Goal: Information Seeking & Learning: Learn about a topic

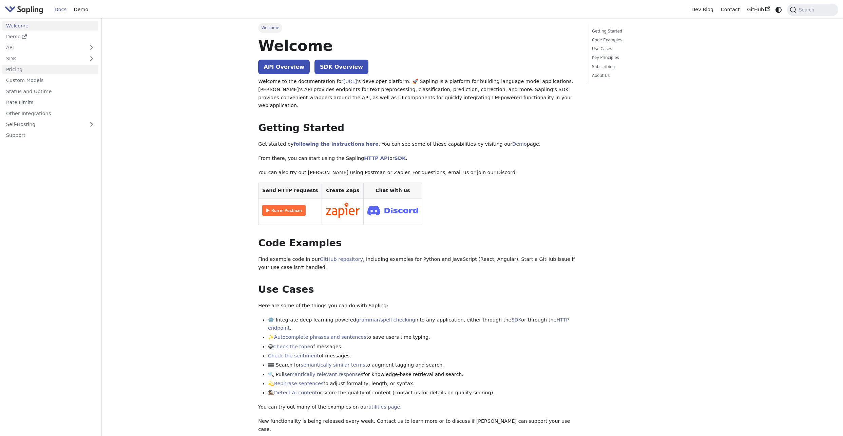
click at [31, 72] on link "Pricing" at bounding box center [50, 70] width 96 height 10
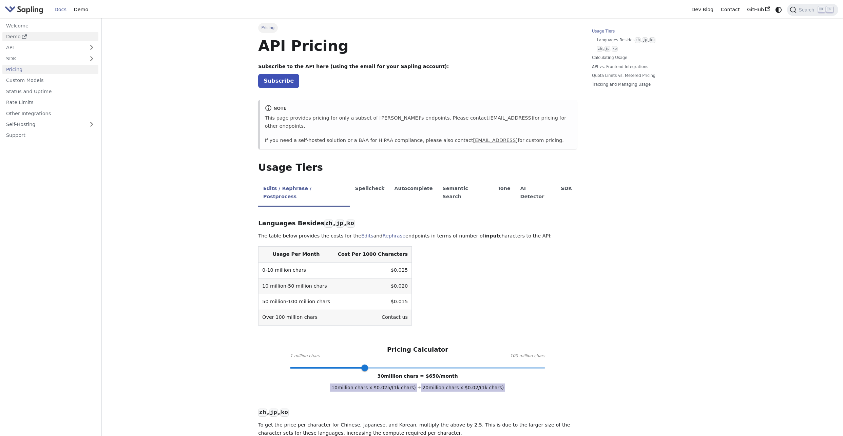
click at [28, 34] on link "Demo" at bounding box center [50, 37] width 96 height 10
click at [510, 37] on h1 "API Pricing" at bounding box center [417, 46] width 319 height 18
click at [53, 37] on link "Demo" at bounding box center [50, 37] width 96 height 10
drag, startPoint x: 676, startPoint y: 251, endPoint x: 678, endPoint y: 248, distance: 3.7
